Goal: Task Accomplishment & Management: Complete application form

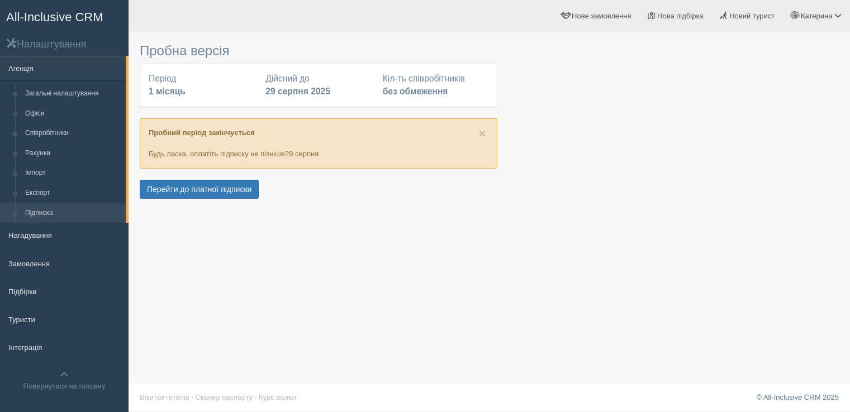
click at [53, 152] on link "Рахунки" at bounding box center [73, 154] width 106 height 20
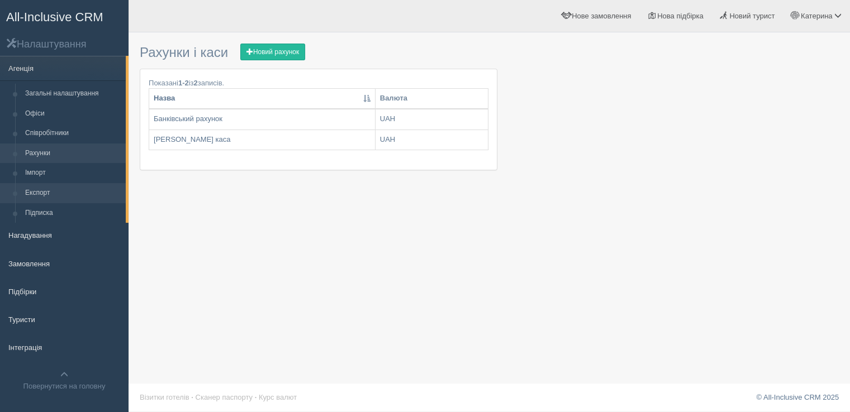
click at [53, 193] on link "Експорт" at bounding box center [73, 193] width 106 height 20
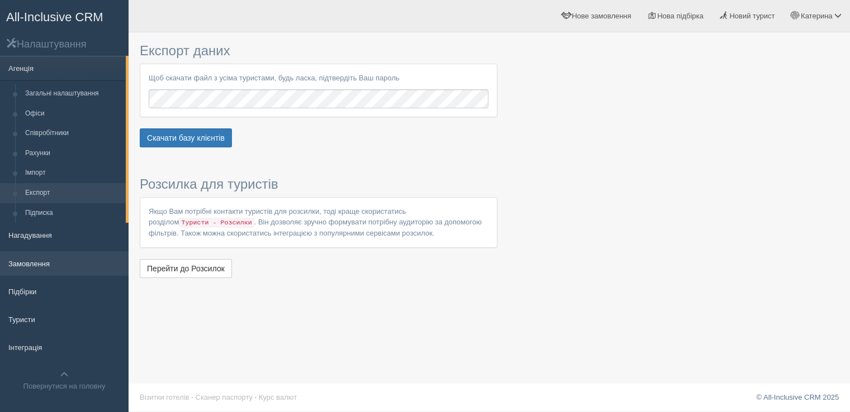
click at [32, 266] on link "Замовлення" at bounding box center [64, 263] width 128 height 25
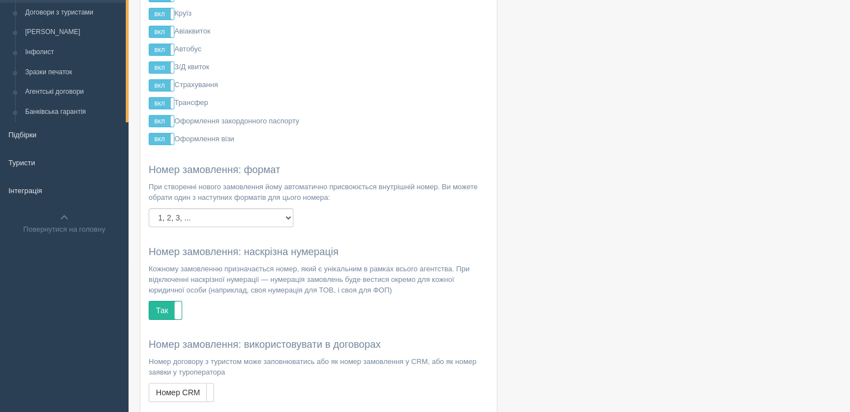
scroll to position [112, 0]
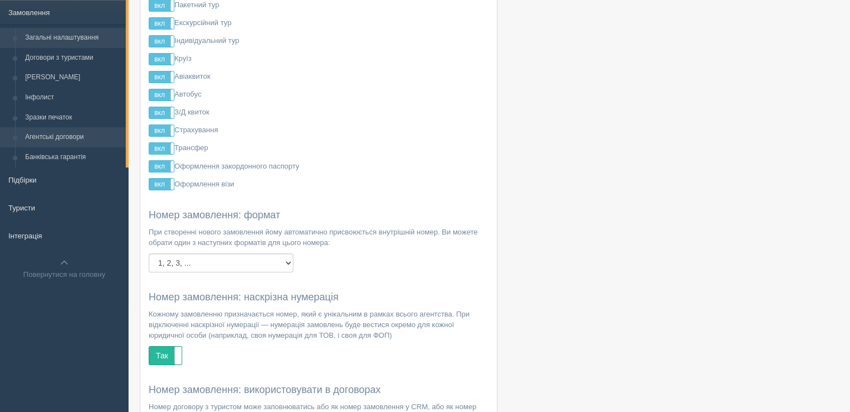
click at [69, 137] on link "Агентські договори" at bounding box center [73, 137] width 106 height 20
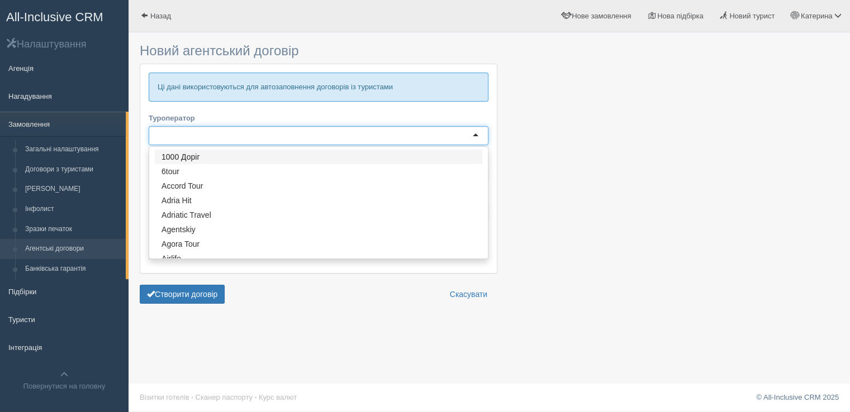
click at [275, 137] on div at bounding box center [319, 135] width 340 height 19
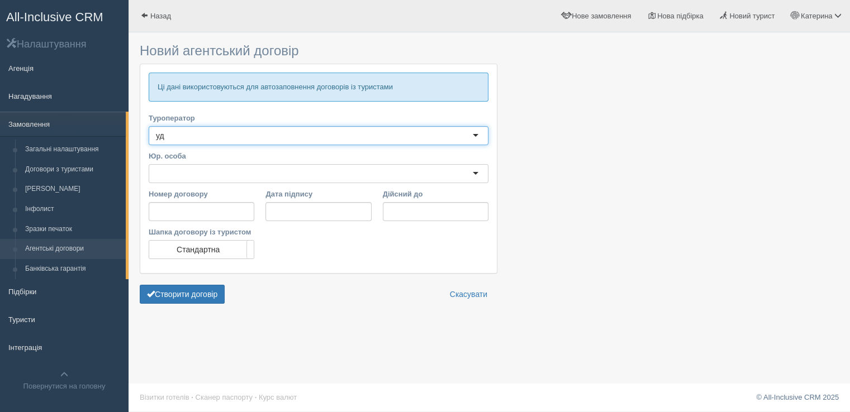
type input "у"
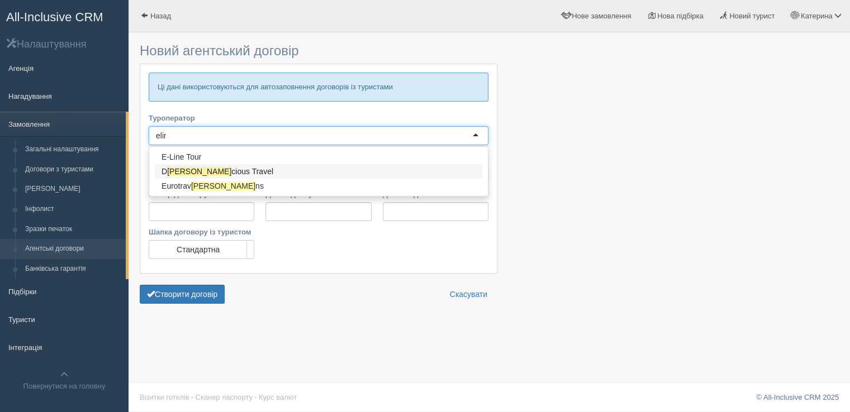
type input "eline"
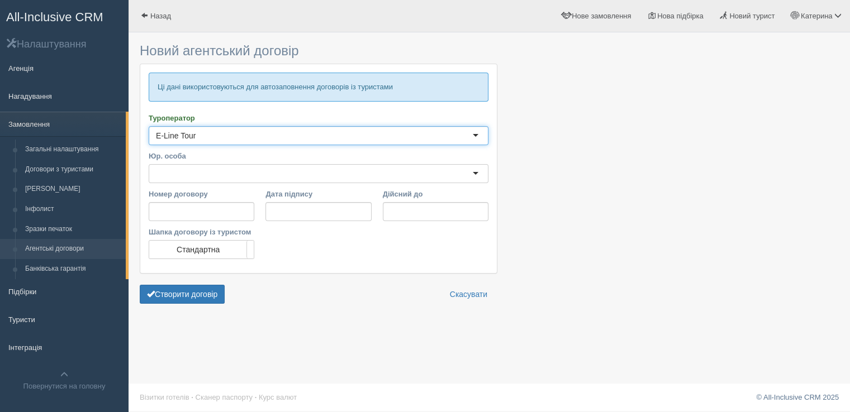
click at [211, 174] on div at bounding box center [319, 173] width 340 height 19
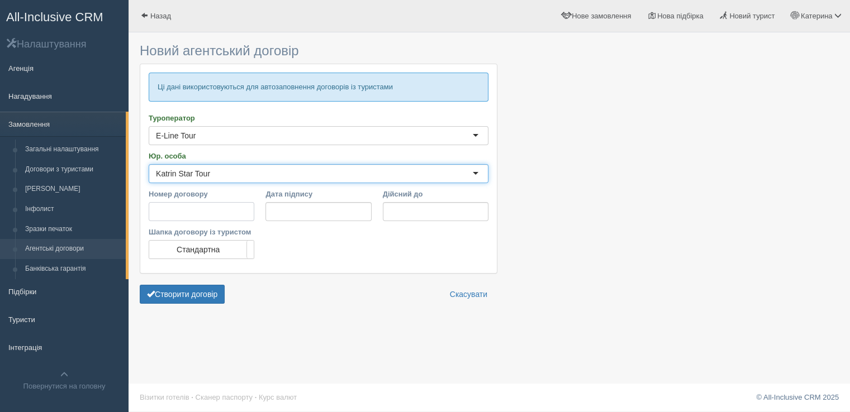
click at [202, 208] on input "Номер договору" at bounding box center [202, 211] width 106 height 19
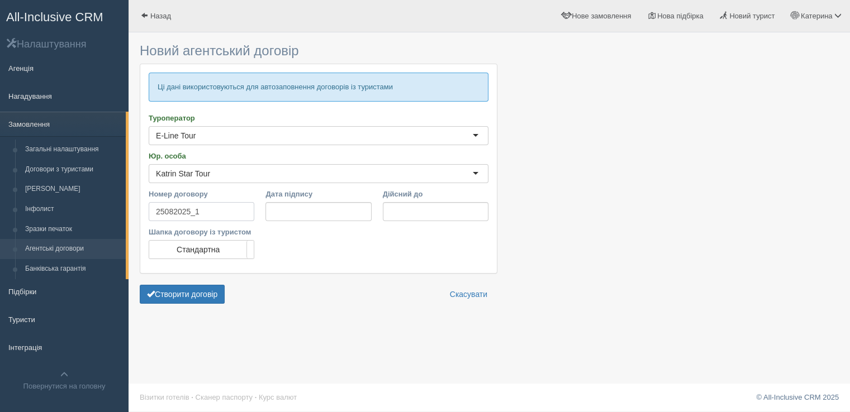
type input "25082025_1"
click at [310, 217] on input "Дата підпису" at bounding box center [318, 211] width 106 height 19
type input "25.08.2025"
click at [441, 215] on input "Дійсний до" at bounding box center [436, 211] width 106 height 19
drag, startPoint x: 433, startPoint y: 213, endPoint x: 386, endPoint y: 214, distance: 47.5
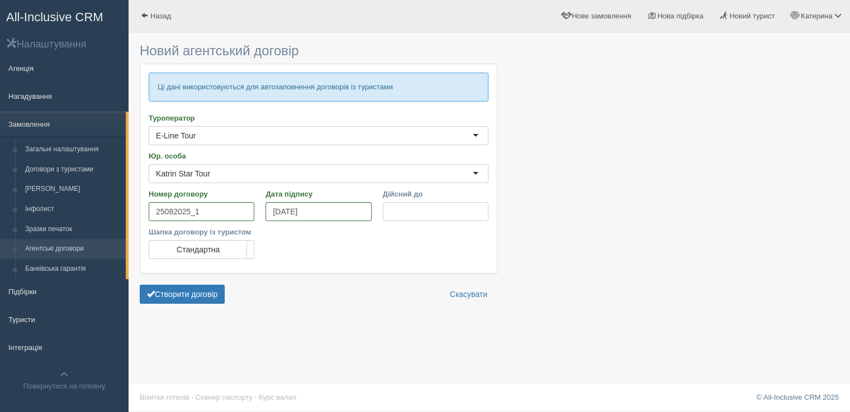
click at [386, 214] on input "Дійсний до" at bounding box center [436, 211] width 106 height 19
type input "26.10.2025"
click at [209, 295] on button "Створити договір" at bounding box center [182, 294] width 85 height 19
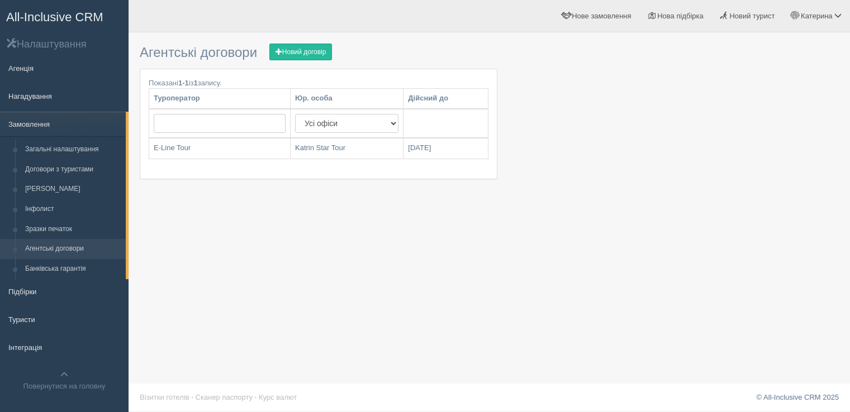
click at [387, 127] on select "Усі офіси Katrin Star Tour" at bounding box center [346, 123] width 103 height 19
click at [451, 198] on div "Агентські договори Новий договір Показані 1-1 із 1 запису. Туроператор Юр. особ…" at bounding box center [488, 206] width 721 height 412
click at [590, 14] on span "Нове замовлення" at bounding box center [600, 16] width 59 height 8
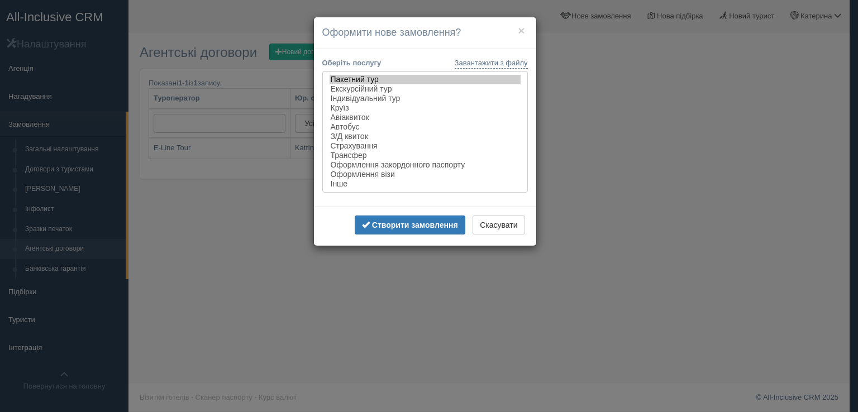
click at [690, 125] on div "× Оформити нове замовлення? Завантажити з файлу Оберіть послугу Пакетний тур Ек…" at bounding box center [429, 206] width 858 height 412
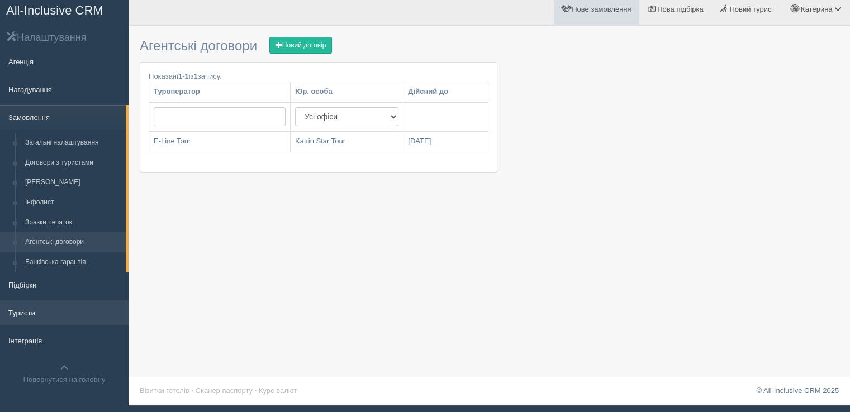
scroll to position [9, 0]
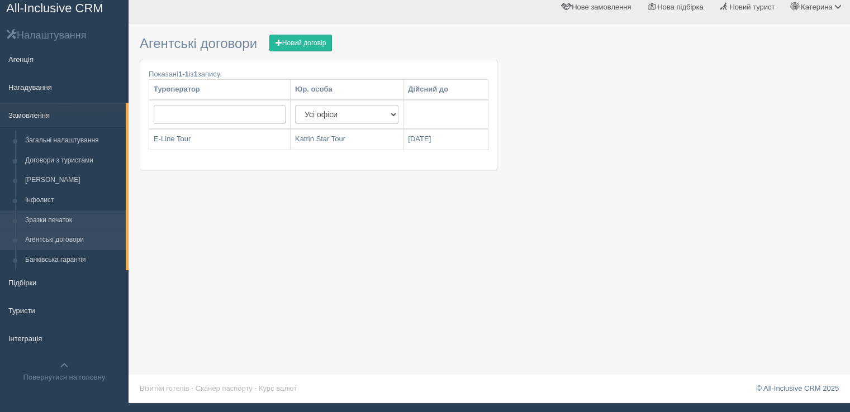
click at [56, 222] on link "Зразки печаток" at bounding box center [73, 221] width 106 height 20
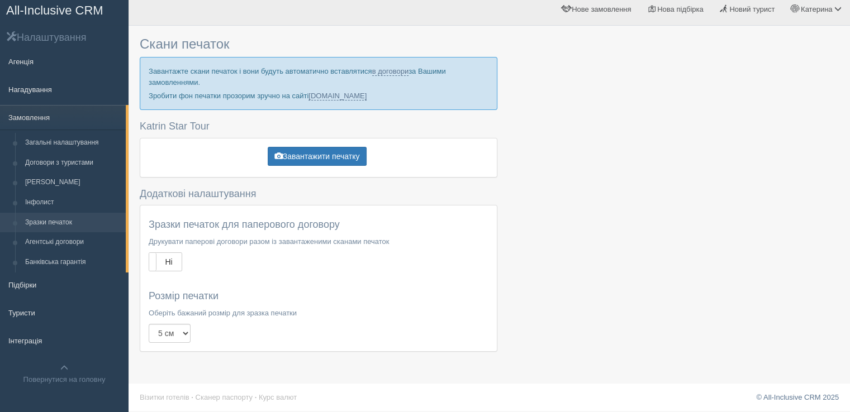
scroll to position [9, 0]
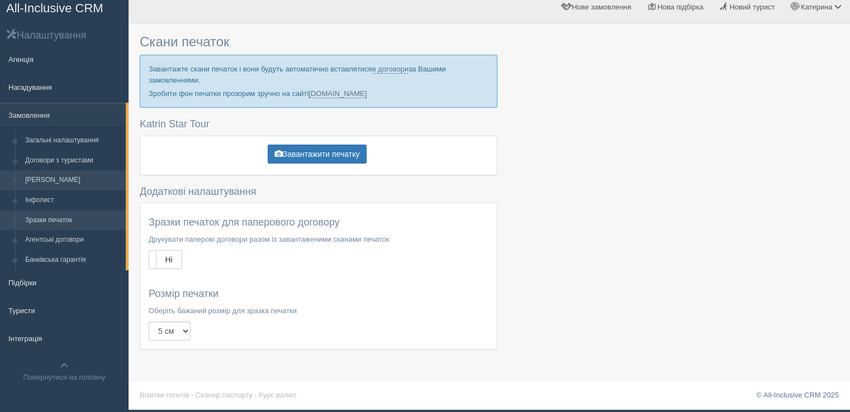
click at [50, 183] on link "[PERSON_NAME]" at bounding box center [73, 180] width 106 height 20
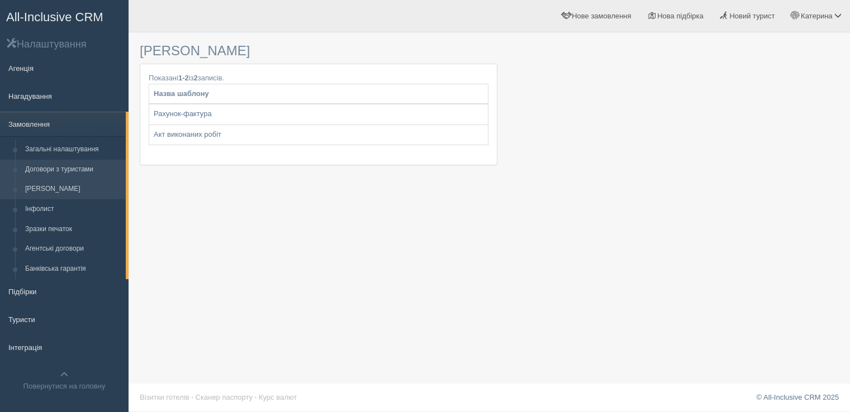
click at [77, 169] on link "Договори з туристами" at bounding box center [73, 170] width 106 height 20
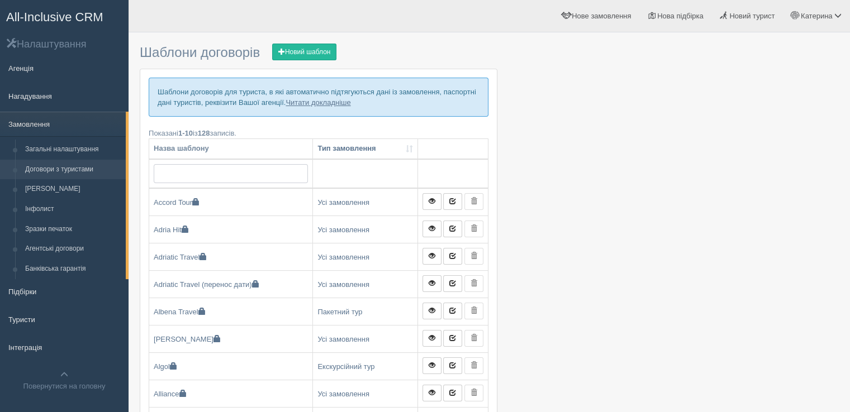
click at [212, 175] on input "text" at bounding box center [231, 173] width 154 height 19
click at [211, 174] on input "text" at bounding box center [231, 173] width 154 height 19
type input "eline tour"
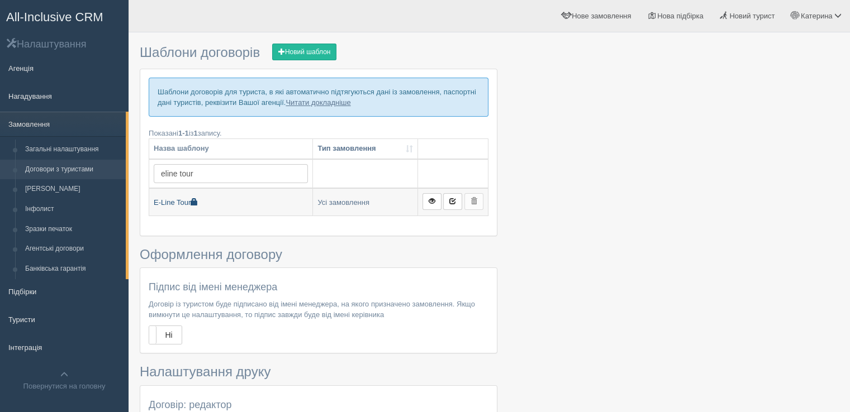
click at [188, 203] on link "E-Line Tour" at bounding box center [230, 202] width 163 height 27
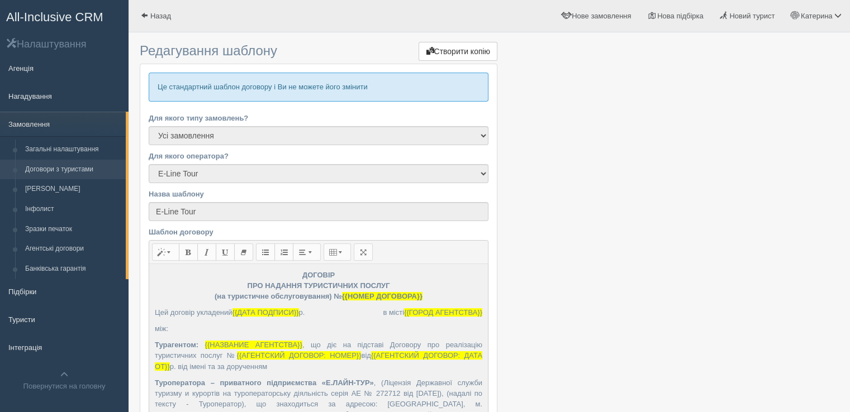
click at [731, 213] on div at bounding box center [489, 399] width 699 height 723
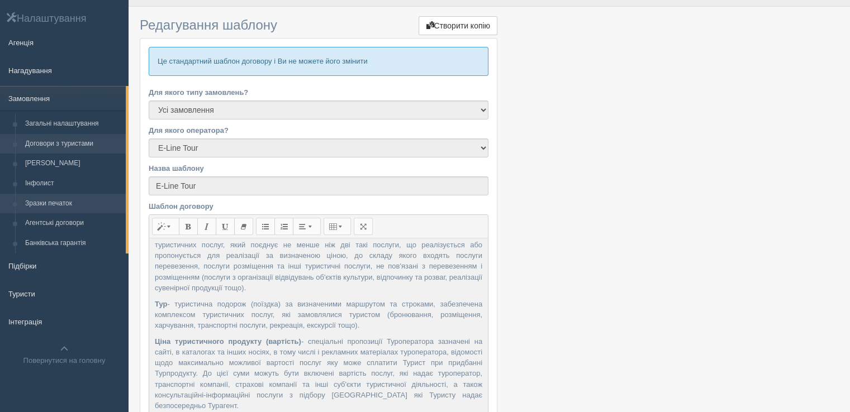
scroll to position [7, 0]
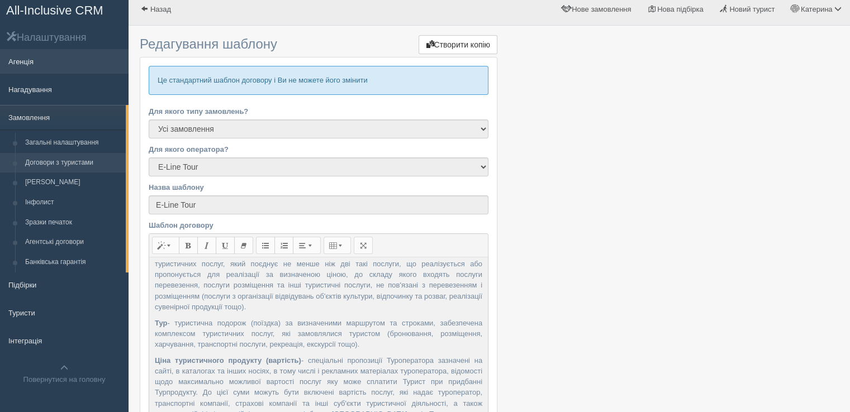
click at [34, 59] on link "Агенція" at bounding box center [64, 61] width 128 height 25
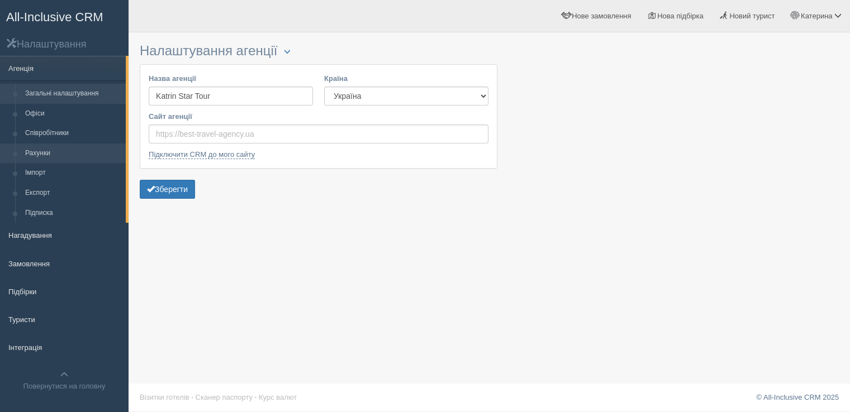
click at [39, 149] on link "Рахунки" at bounding box center [73, 154] width 106 height 20
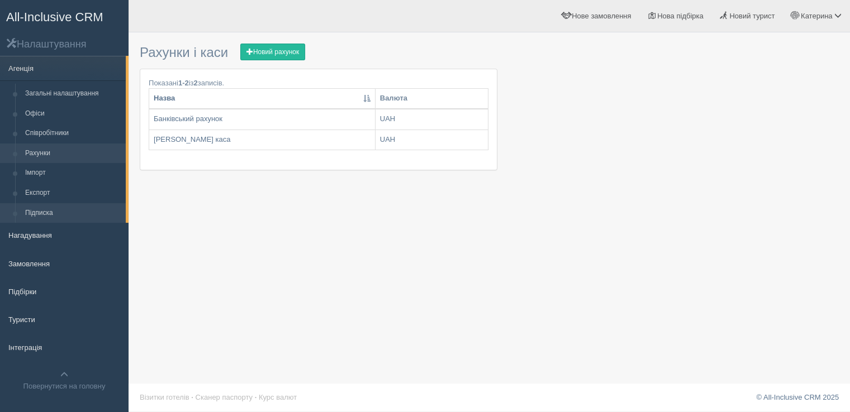
click at [61, 208] on link "Підписка" at bounding box center [73, 213] width 106 height 20
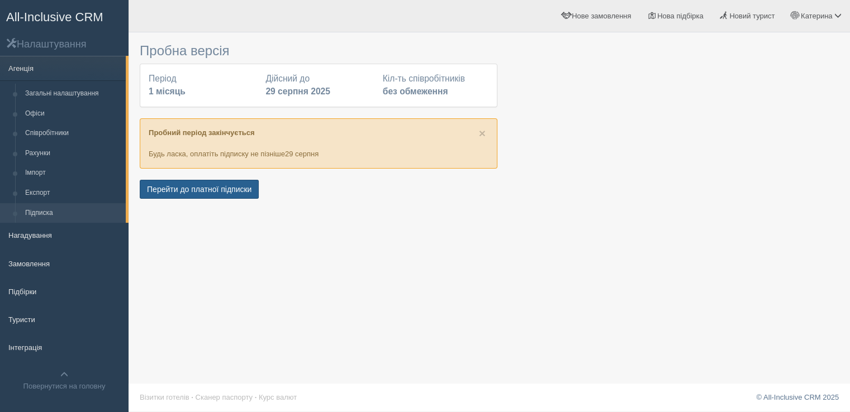
click at [208, 184] on button "Перейти до платної підписки" at bounding box center [199, 189] width 119 height 19
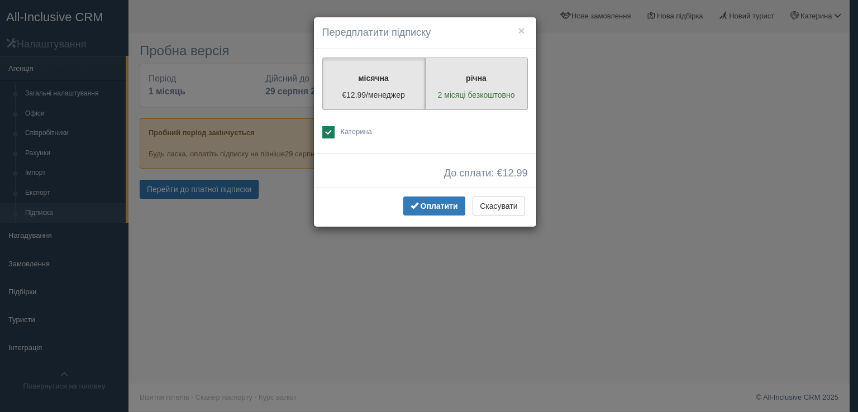
click at [492, 90] on p "2 місяці безкоштовно" at bounding box center [476, 94] width 88 height 11
radio input "true"
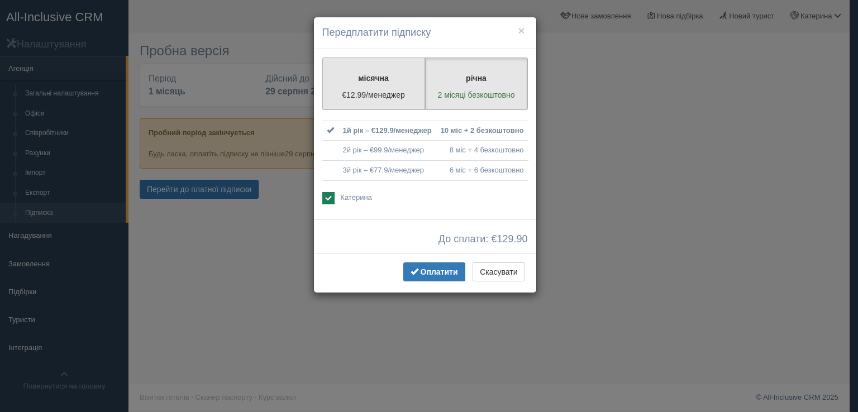
click at [373, 94] on p "€12.99/менеджер" at bounding box center [374, 94] width 88 height 11
radio input "true"
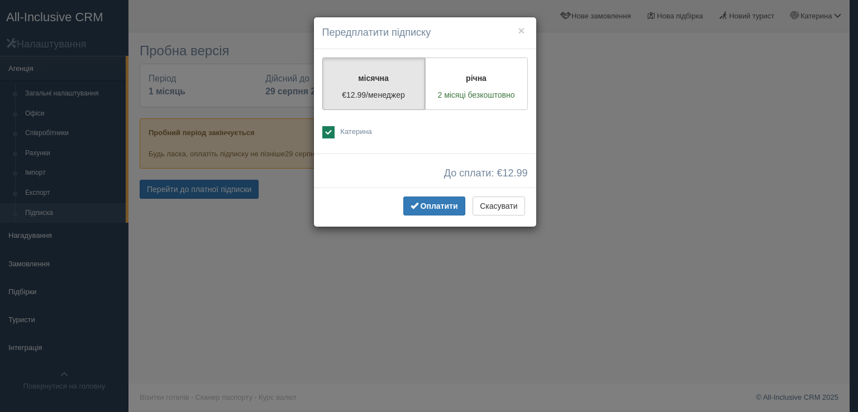
click at [329, 291] on div "× Передплатити підписку місячна €12.99/менеджер річна 2 місяці безкоштовно" at bounding box center [429, 206] width 858 height 412
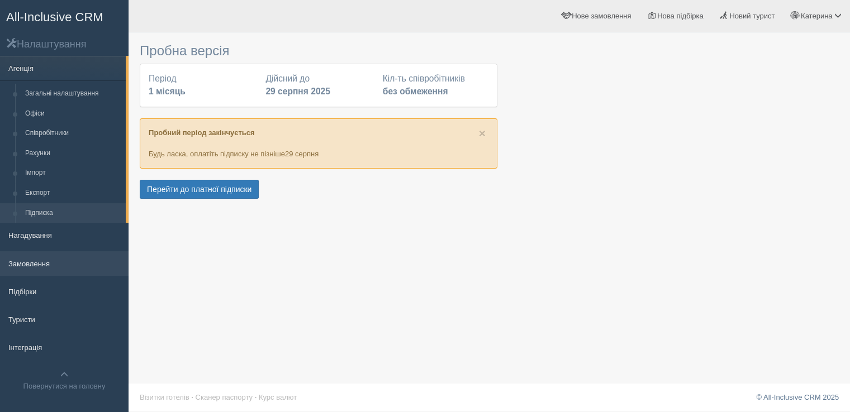
click at [42, 265] on link "Замовлення" at bounding box center [64, 263] width 128 height 25
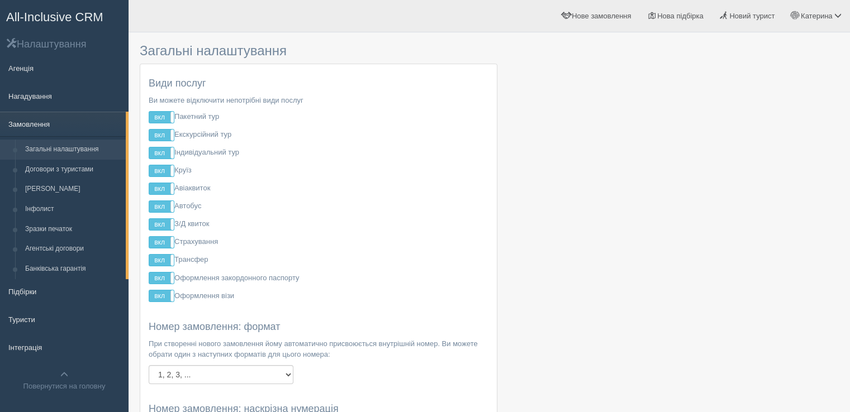
click at [69, 126] on link "Замовлення" at bounding box center [63, 124] width 126 height 25
click at [67, 380] on link "Повернутися на головну" at bounding box center [64, 380] width 128 height 35
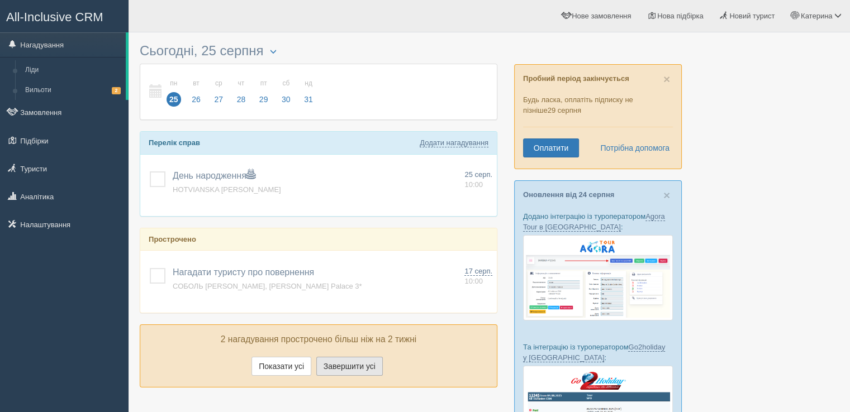
click at [342, 363] on button "Завершити усі" at bounding box center [349, 366] width 66 height 19
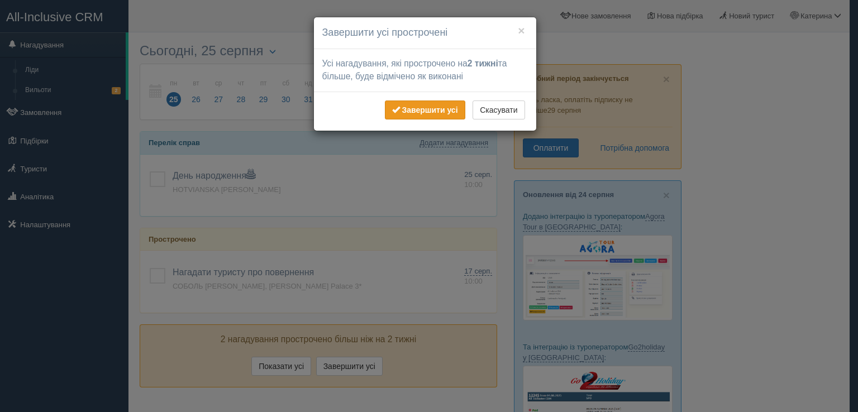
click at [431, 101] on button "Завершити усі" at bounding box center [425, 110] width 80 height 19
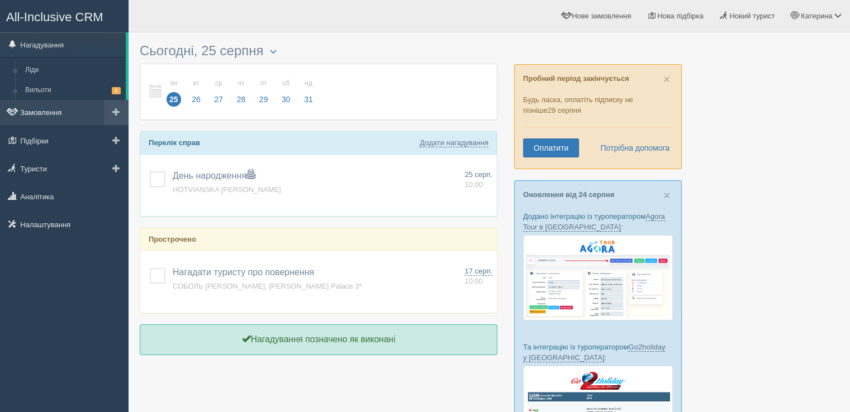
click at [47, 115] on link "Замовлення" at bounding box center [64, 112] width 128 height 25
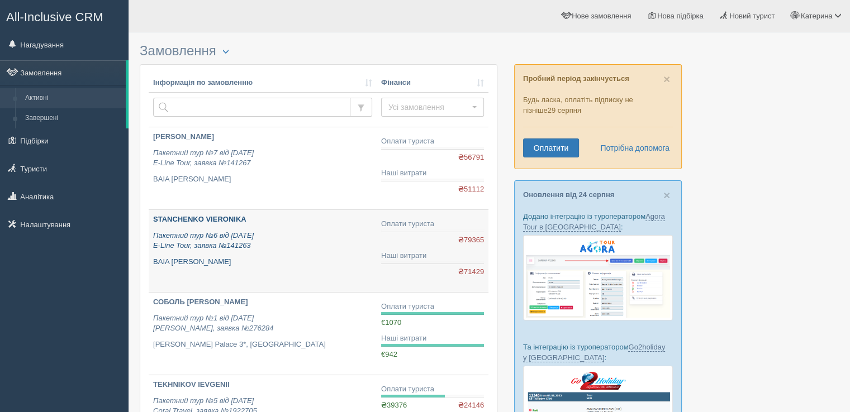
click at [224, 218] on b "STANCHENKO VIERONIKA" at bounding box center [199, 219] width 93 height 8
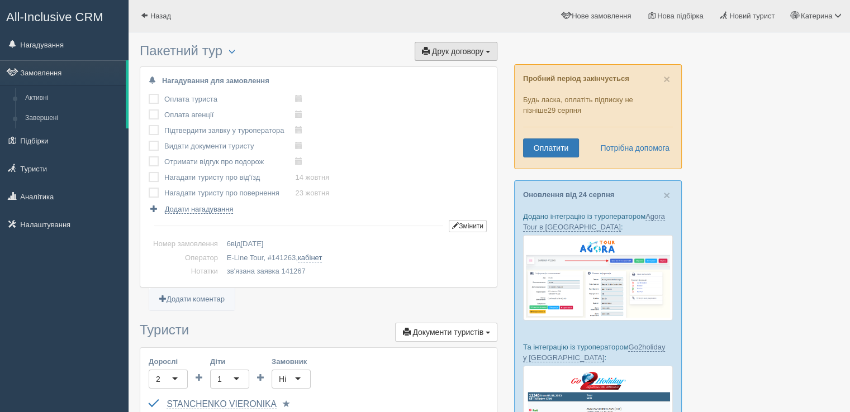
click at [487, 53] on button "Друк договору Друк" at bounding box center [455, 51] width 83 height 19
click at [465, 67] on link "E-Line Tour" at bounding box center [452, 72] width 88 height 18
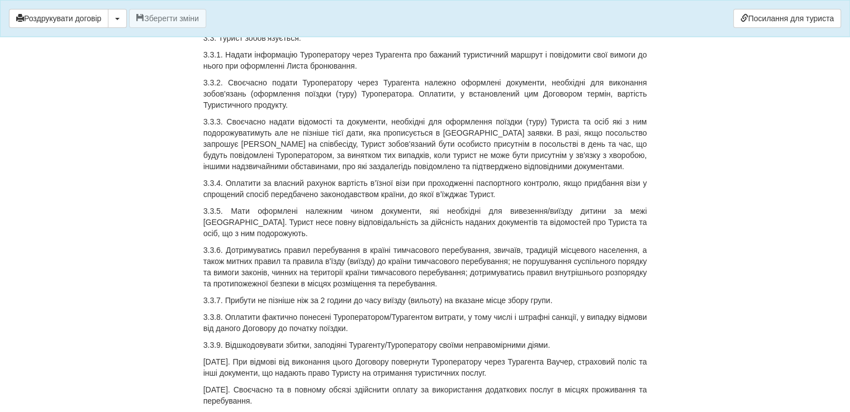
scroll to position [2094, 0]
